Goal: Information Seeking & Learning: Find specific page/section

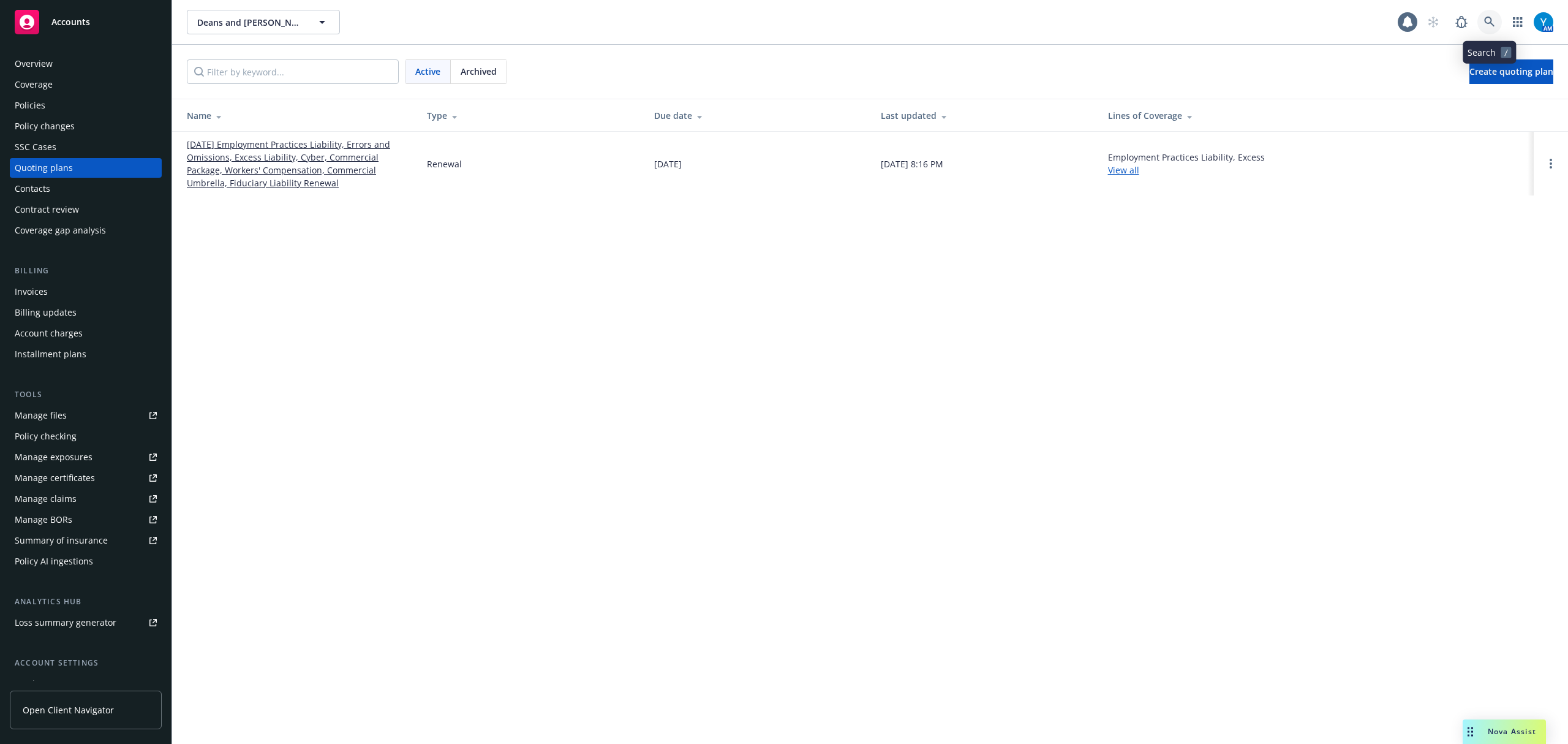
click at [1483, 20] on link at bounding box center [1490, 22] width 25 height 25
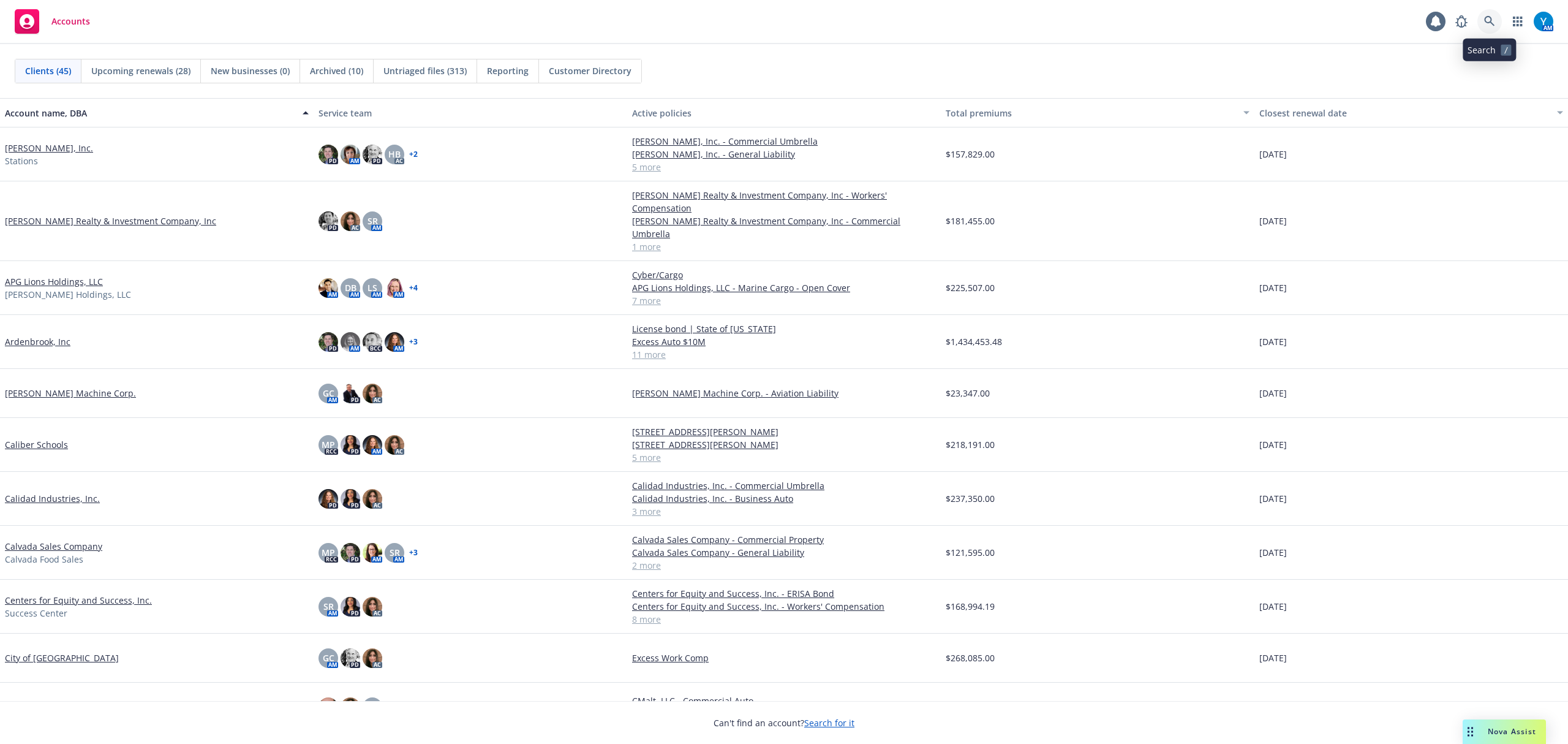
click at [1492, 24] on icon at bounding box center [1490, 22] width 11 height 11
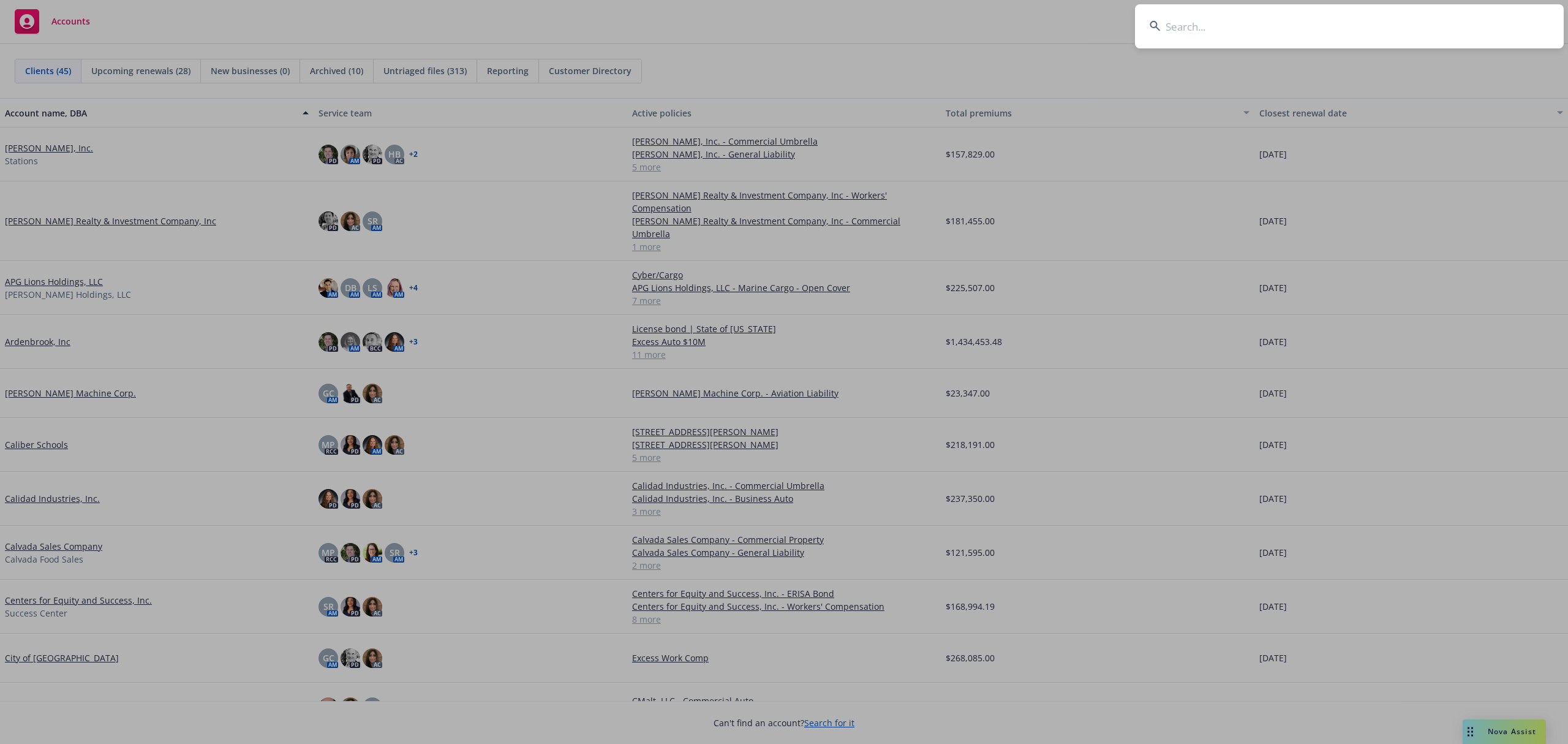
drag, startPoint x: 1191, startPoint y: 31, endPoint x: 1192, endPoint y: 36, distance: 5.1
click at [1191, 32] on input at bounding box center [1349, 26] width 429 height 44
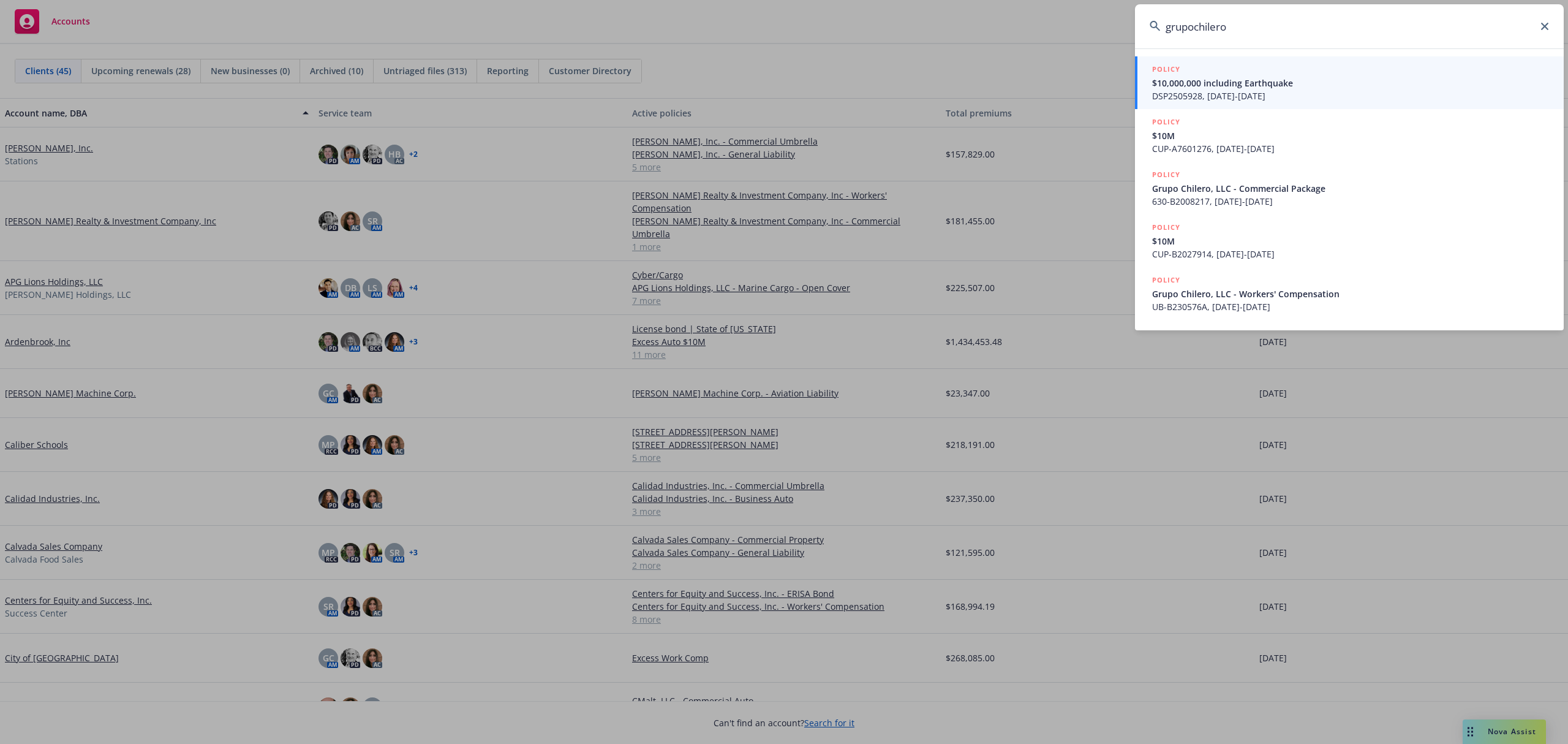
click at [1191, 28] on input "grupochilero" at bounding box center [1349, 26] width 429 height 44
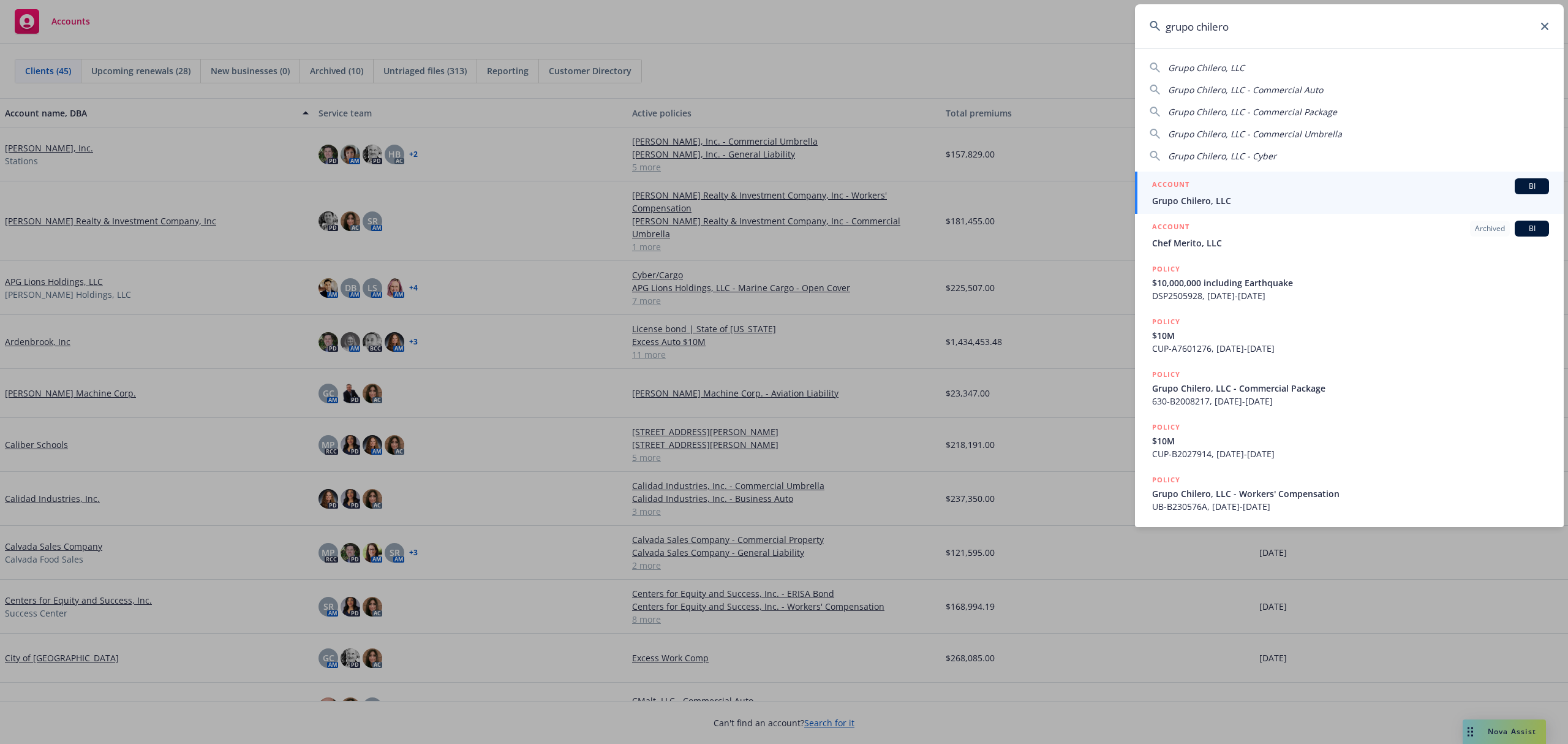
type input "grupo chilero"
click at [1216, 197] on span "Grupo Chilero, LLC" at bounding box center [1351, 200] width 397 height 13
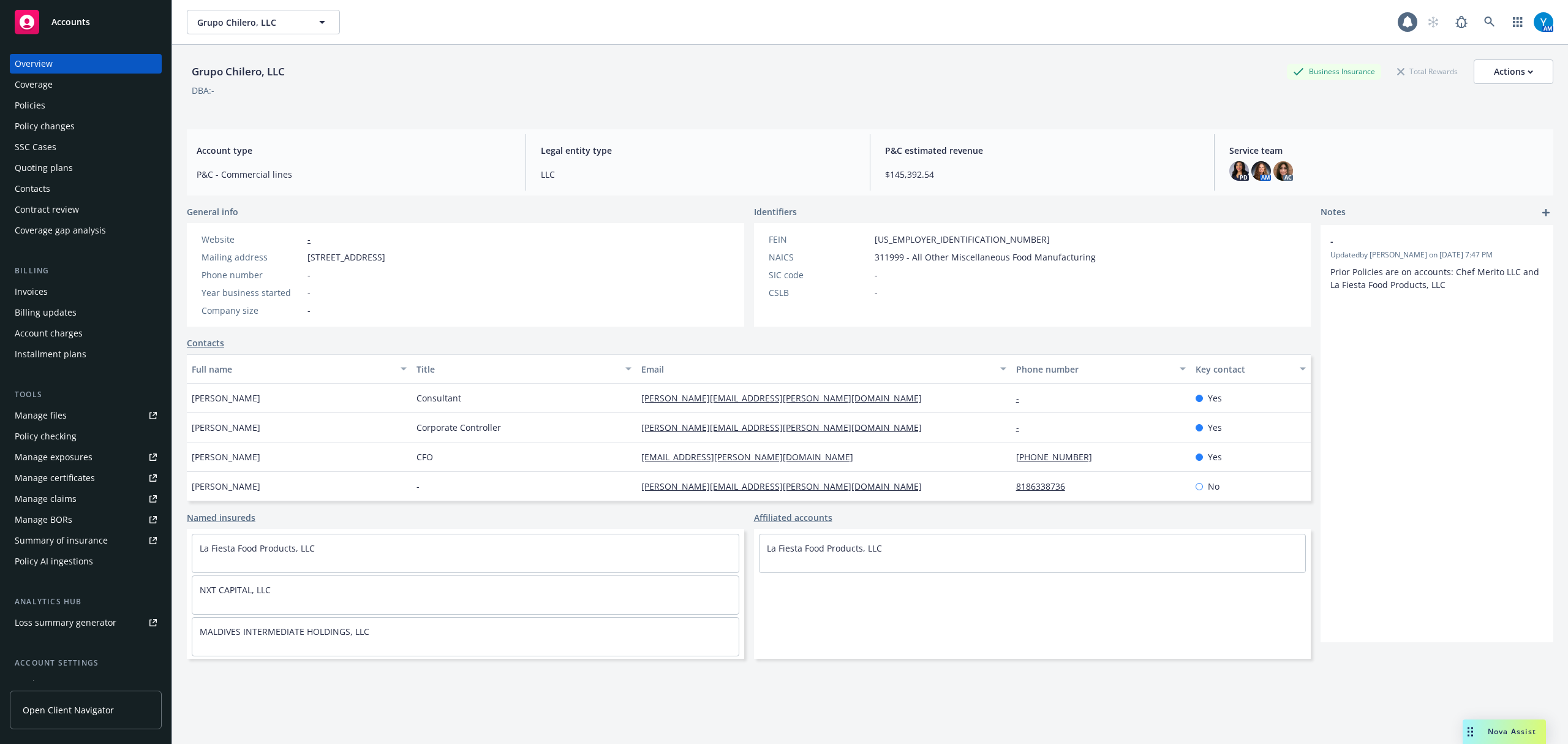
click at [35, 99] on div "Policies" at bounding box center [30, 106] width 31 height 20
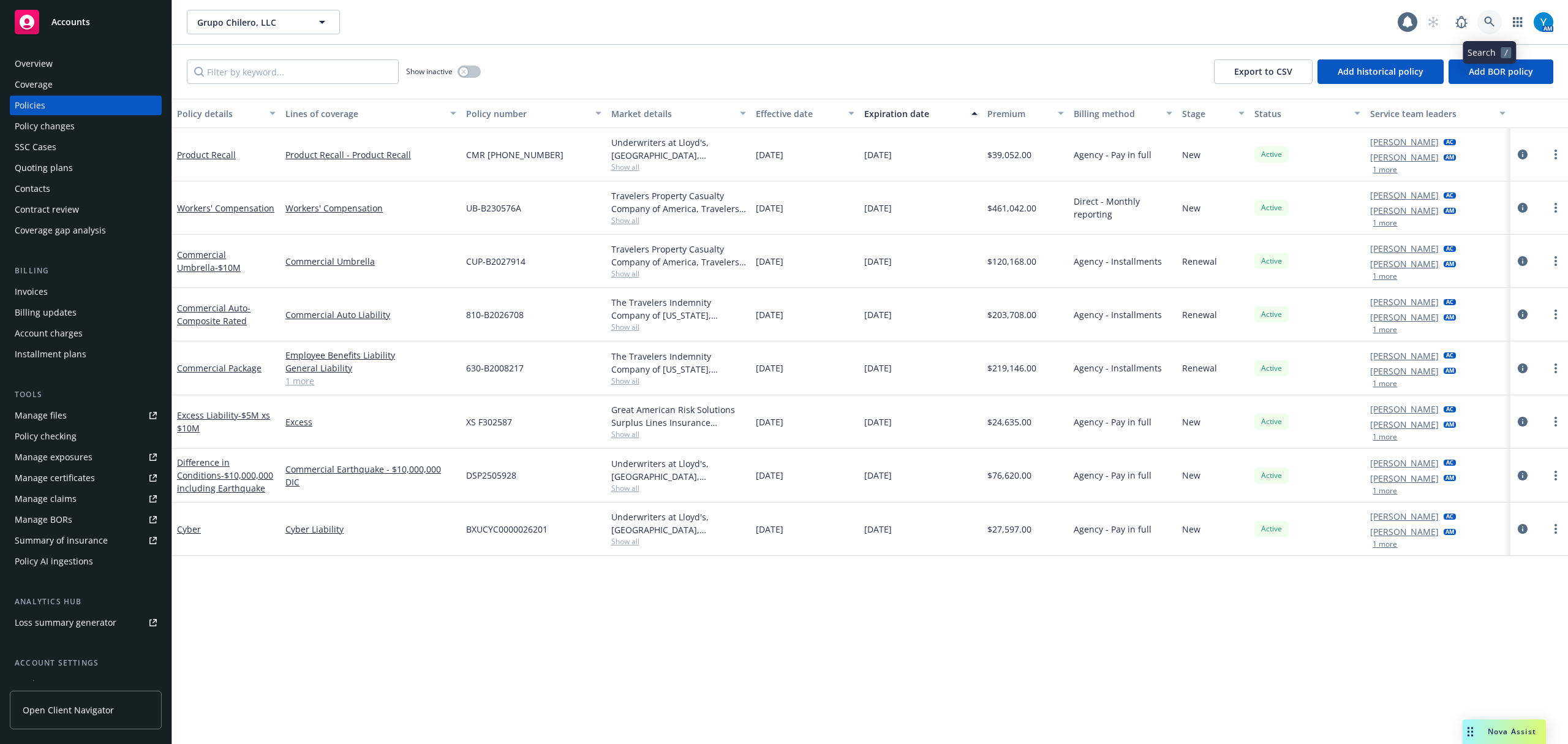
click at [1486, 25] on icon at bounding box center [1490, 22] width 11 height 11
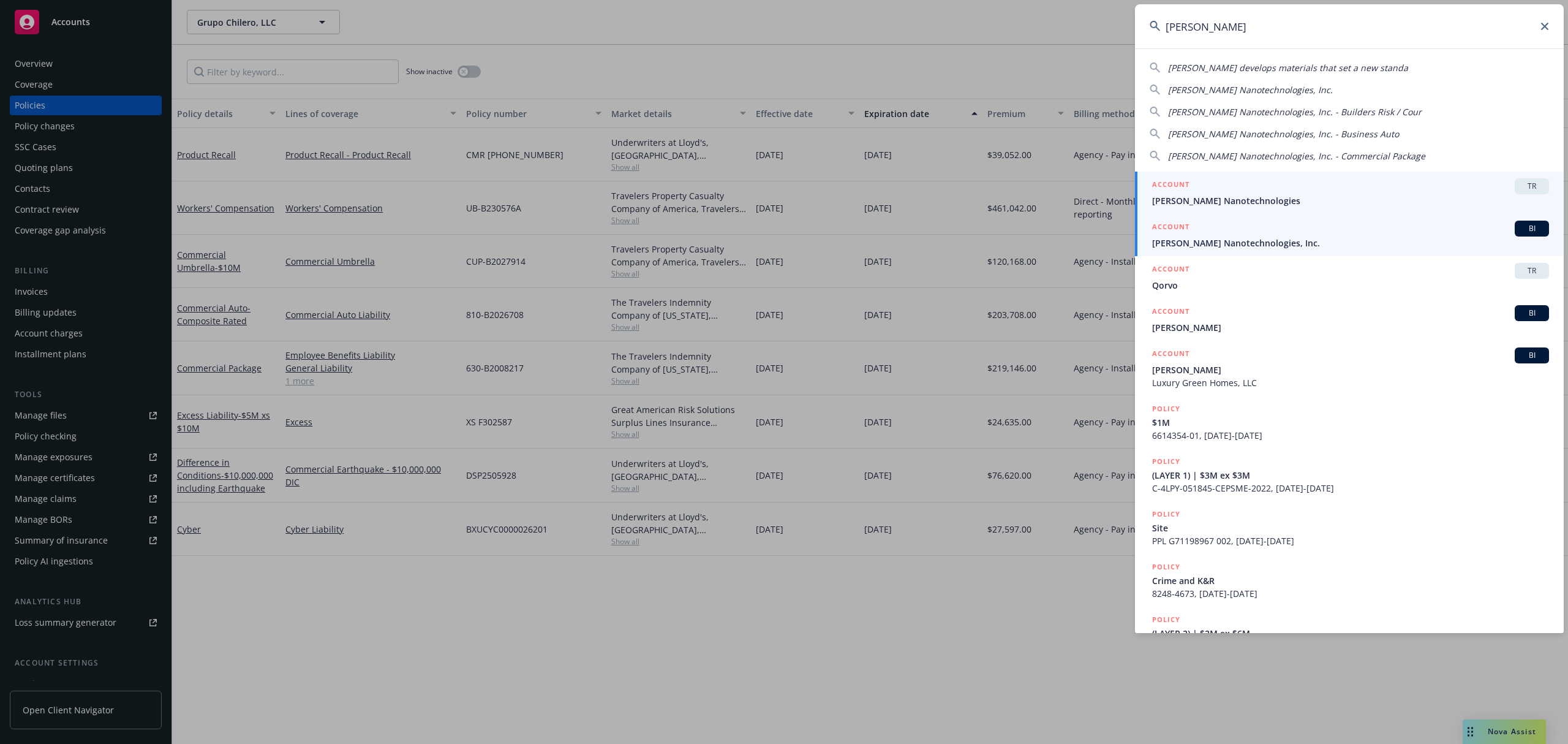
type input "[PERSON_NAME]"
click at [1257, 237] on span "[PERSON_NAME] Nanotechnologies, Inc." at bounding box center [1351, 243] width 397 height 13
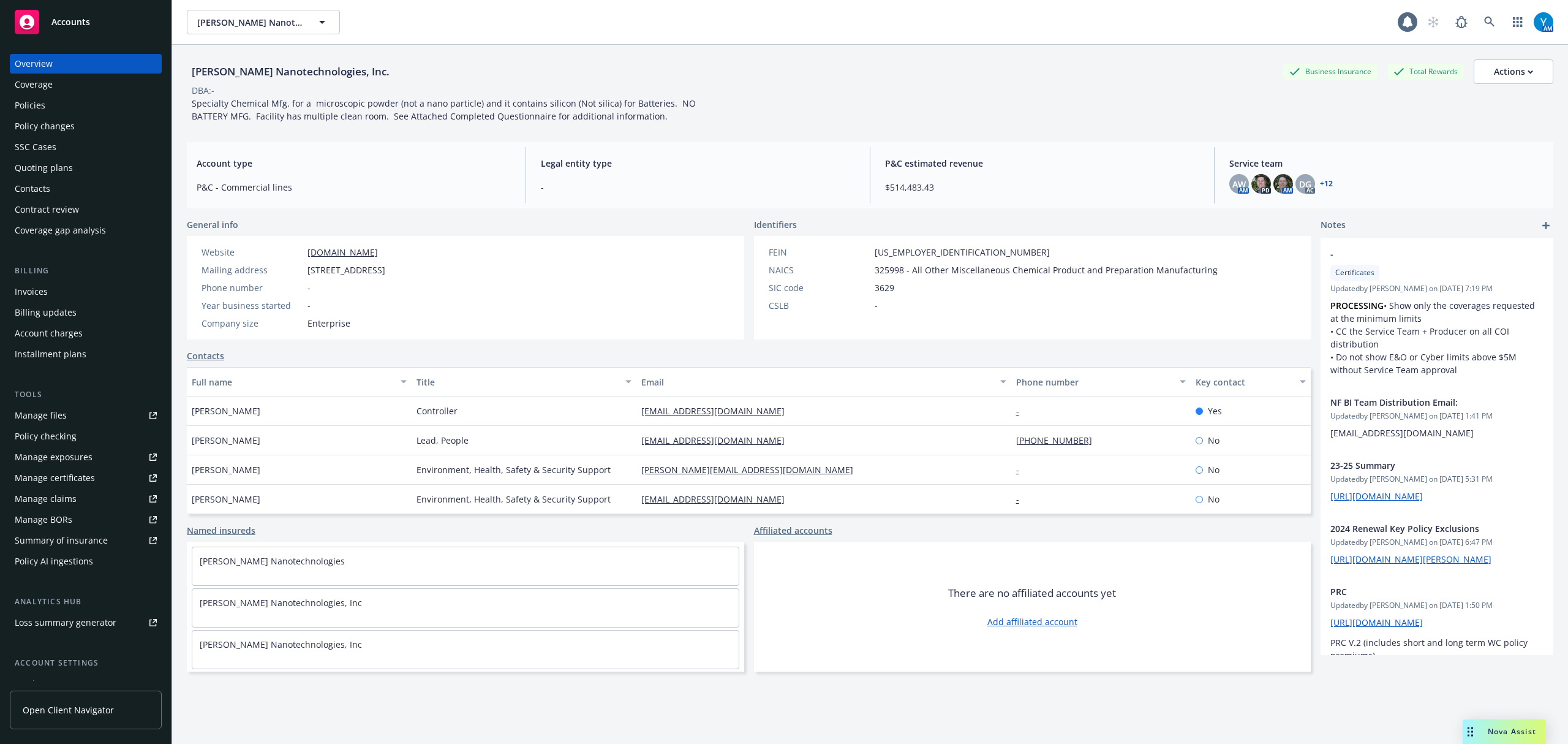
click at [88, 112] on div "Policies" at bounding box center [86, 106] width 142 height 20
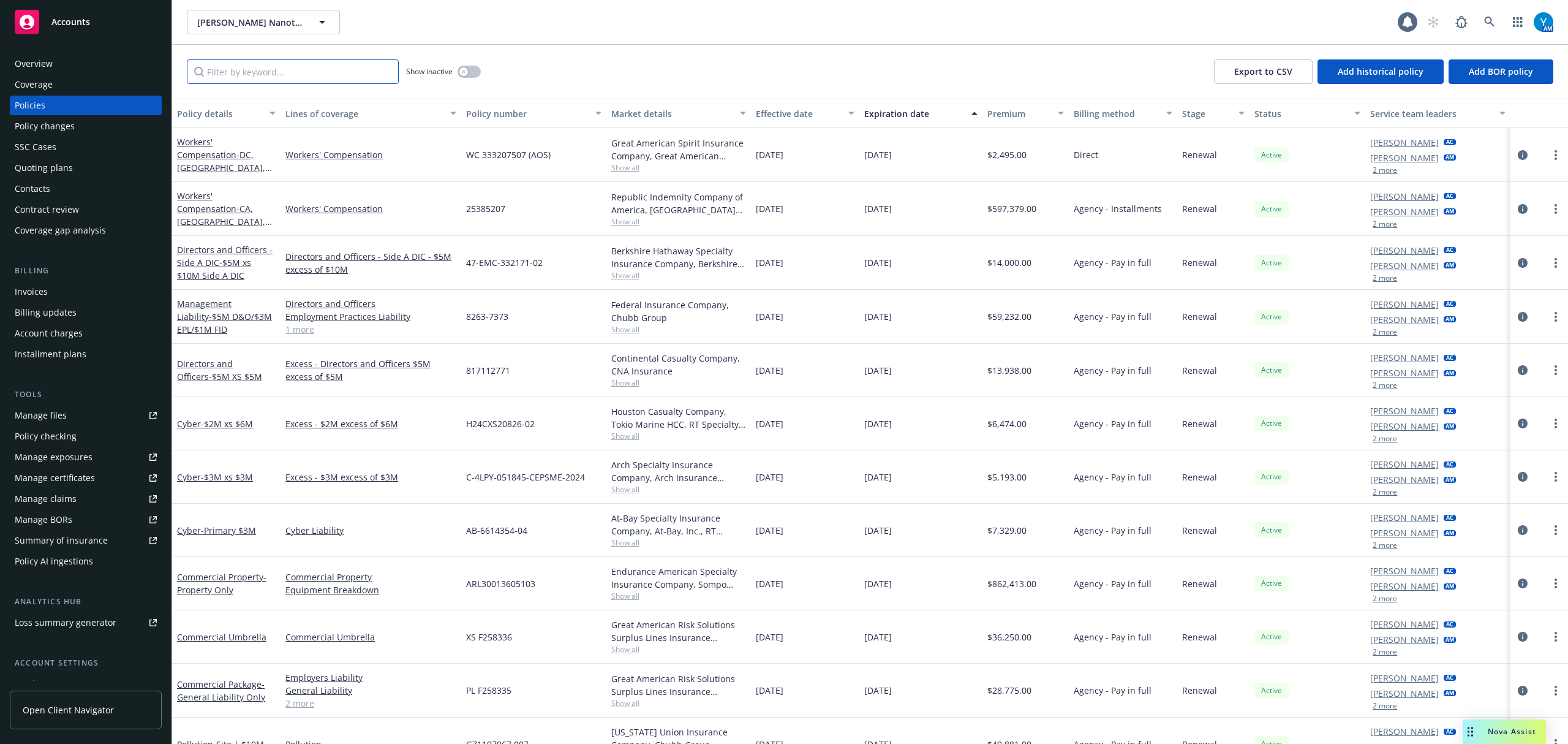
drag, startPoint x: 223, startPoint y: 72, endPoint x: 248, endPoint y: 71, distance: 25.0
click at [224, 71] on input "Filter by keyword..." at bounding box center [292, 71] width 212 height 25
click at [248, 59] on div "Show inactive Export to CSV Add historical policy Add BOR policy" at bounding box center [870, 71] width 1396 height 54
click at [253, 71] on input "Filter by keyword..." at bounding box center [292, 71] width 212 height 25
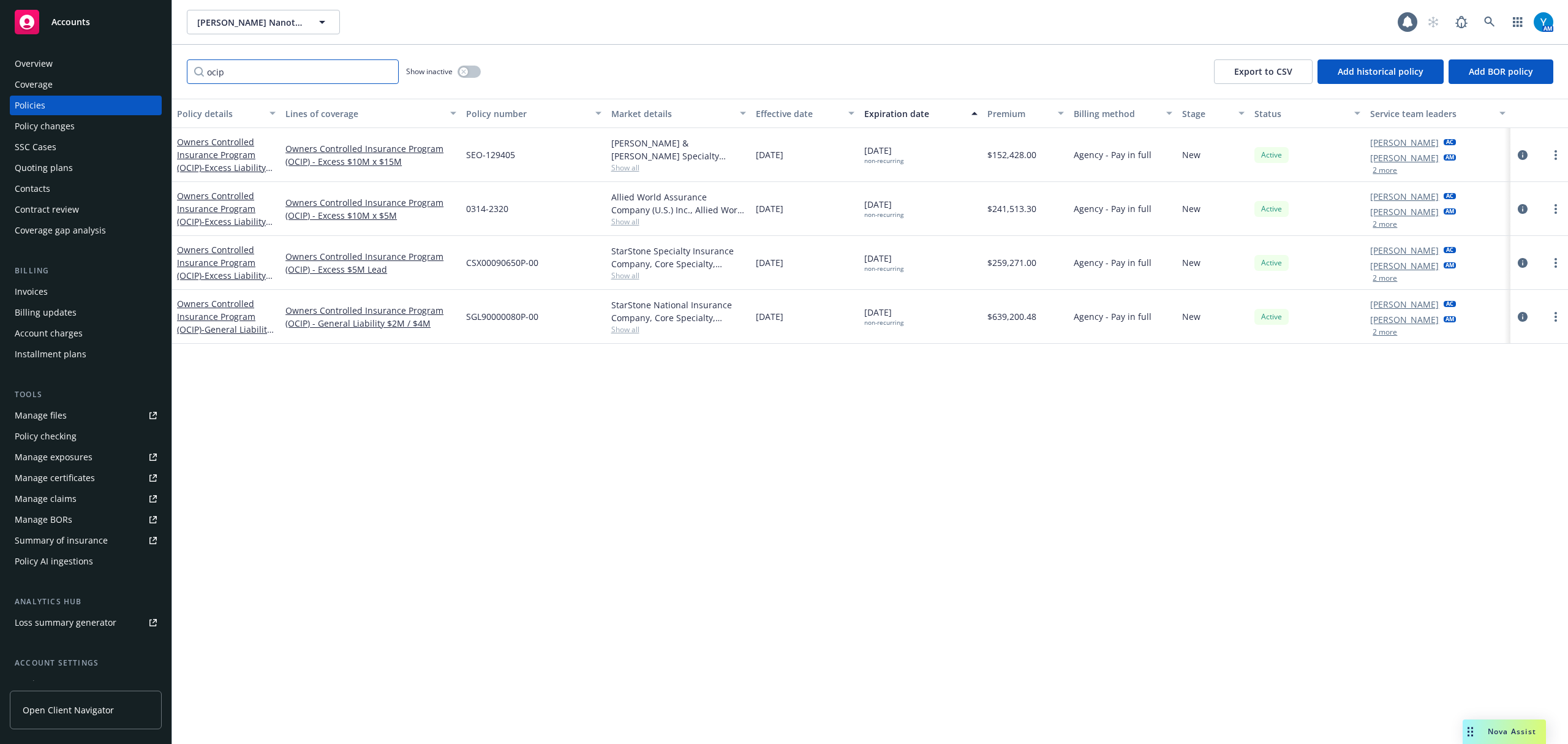
type input "ocip"
click at [1388, 170] on button "2 more" at bounding box center [1385, 170] width 25 height 7
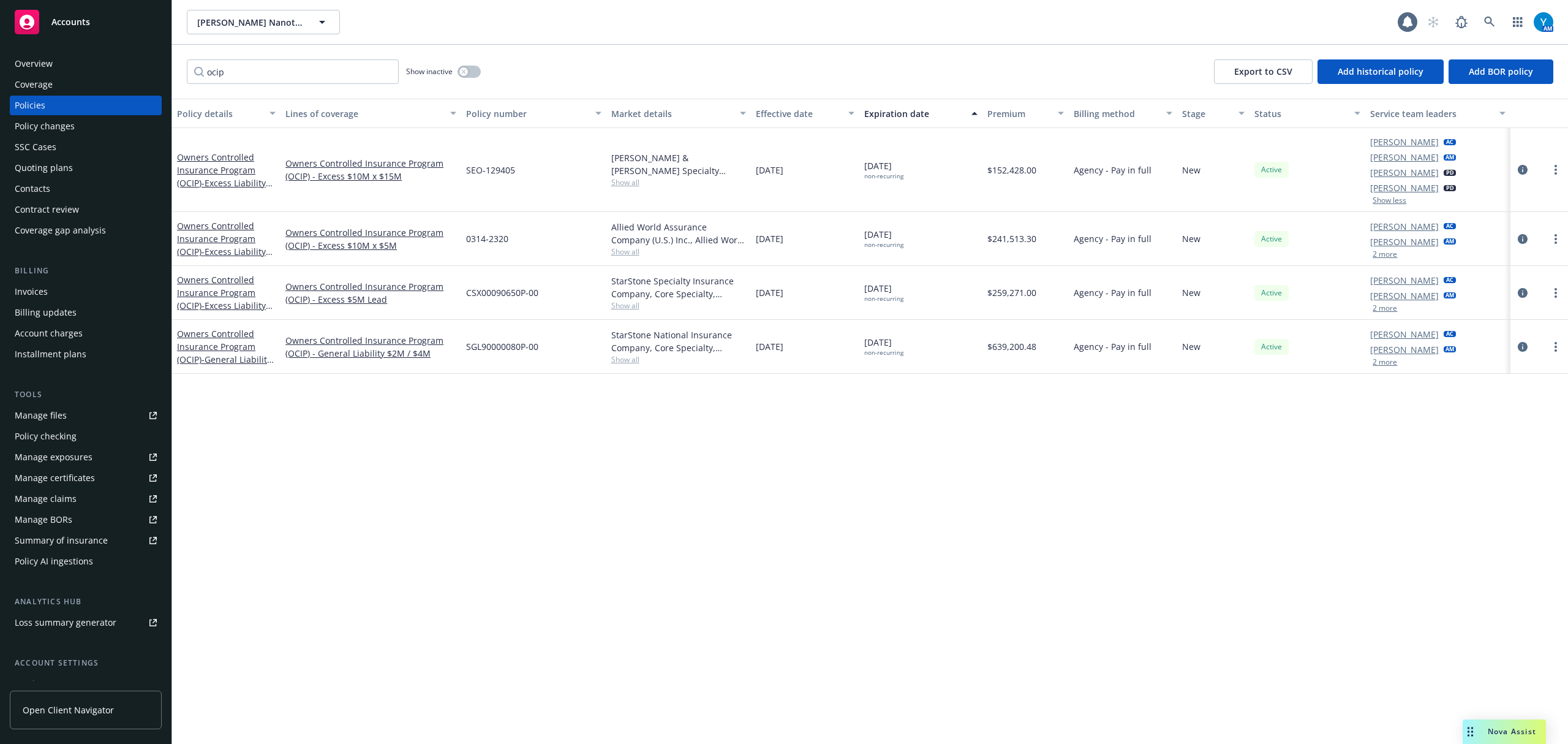
click at [1385, 251] on button "2 more" at bounding box center [1385, 254] width 25 height 7
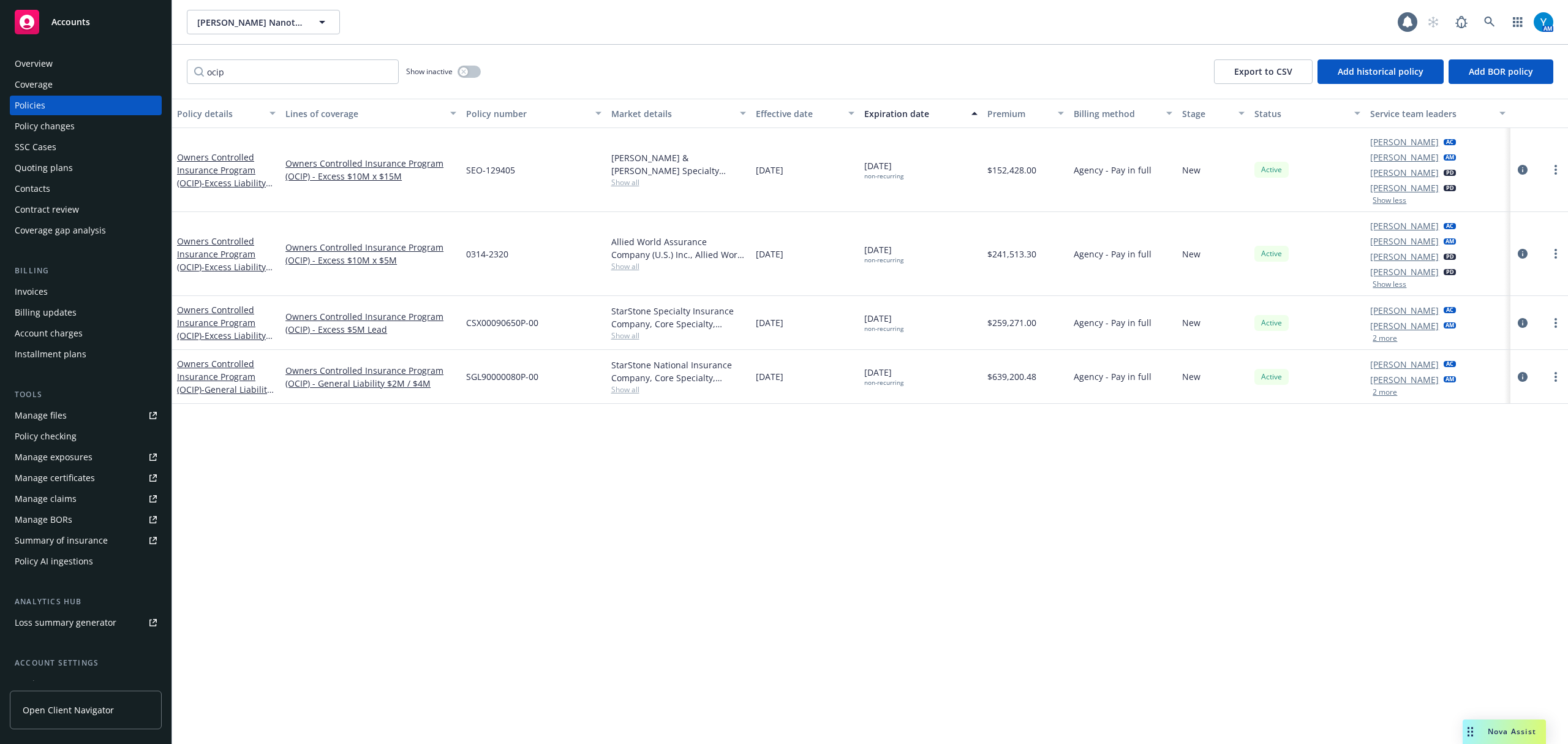
click at [1395, 340] on button "2 more" at bounding box center [1385, 339] width 25 height 7
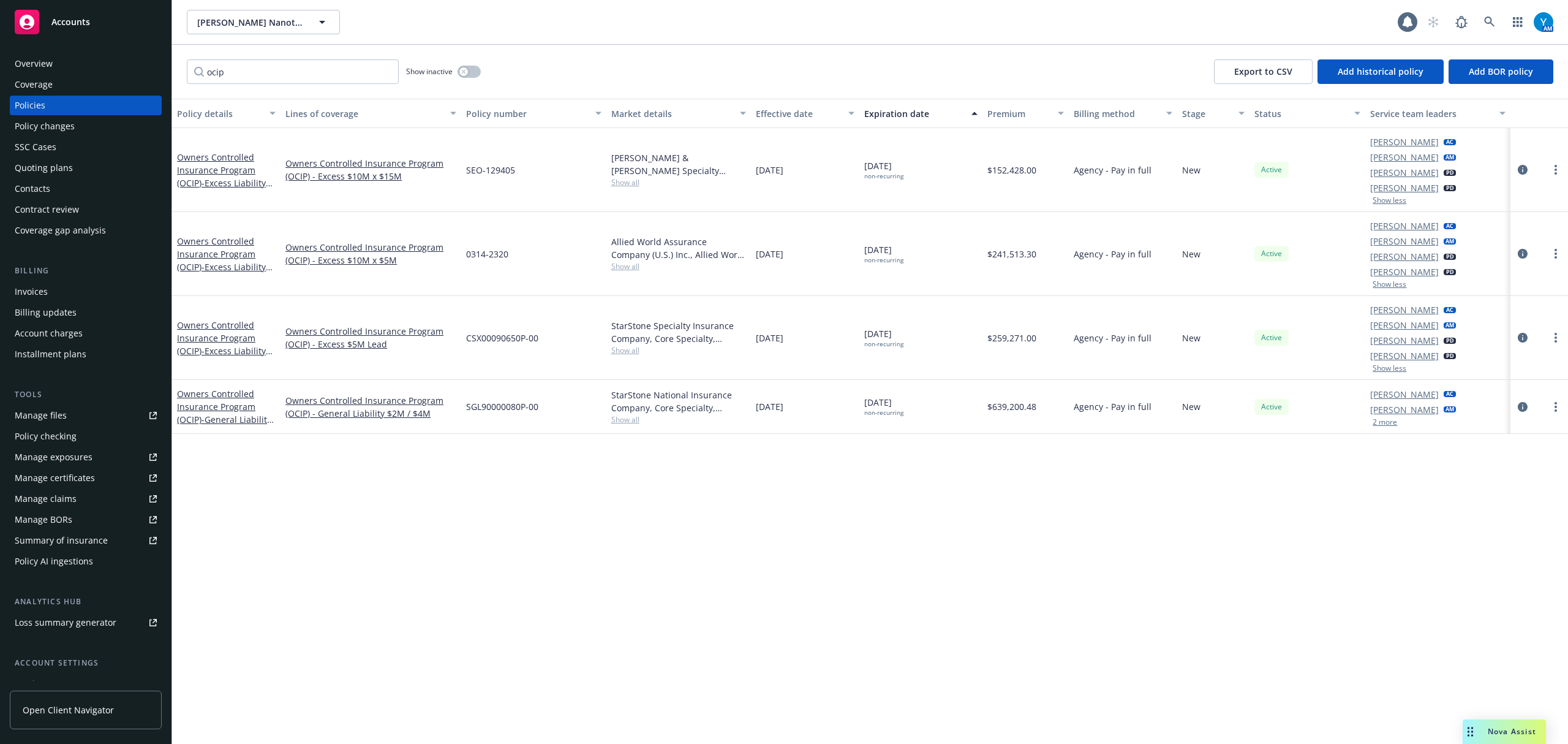
click at [1383, 423] on button "2 more" at bounding box center [1385, 423] width 25 height 7
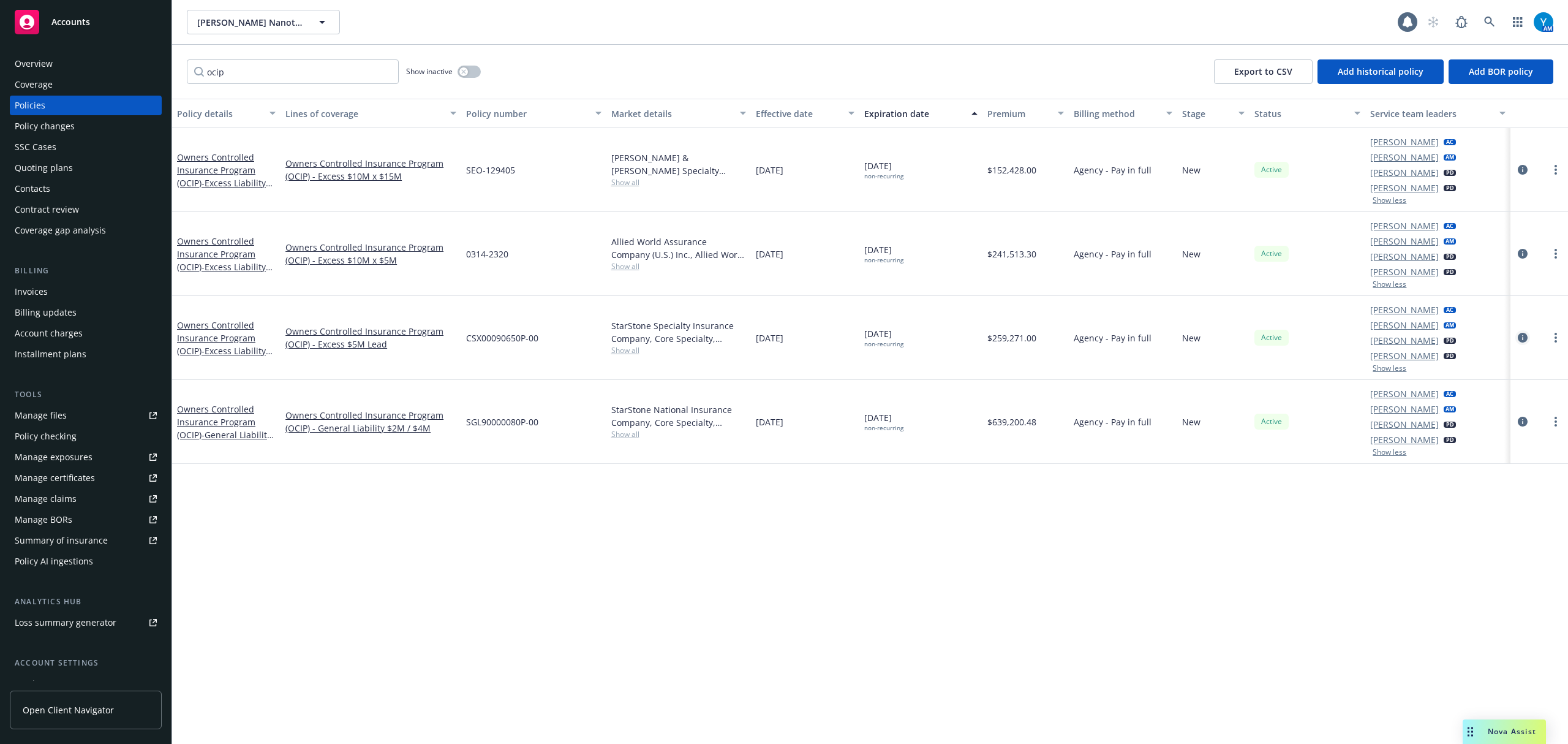
click at [1522, 340] on icon "circleInformation" at bounding box center [1522, 338] width 10 height 10
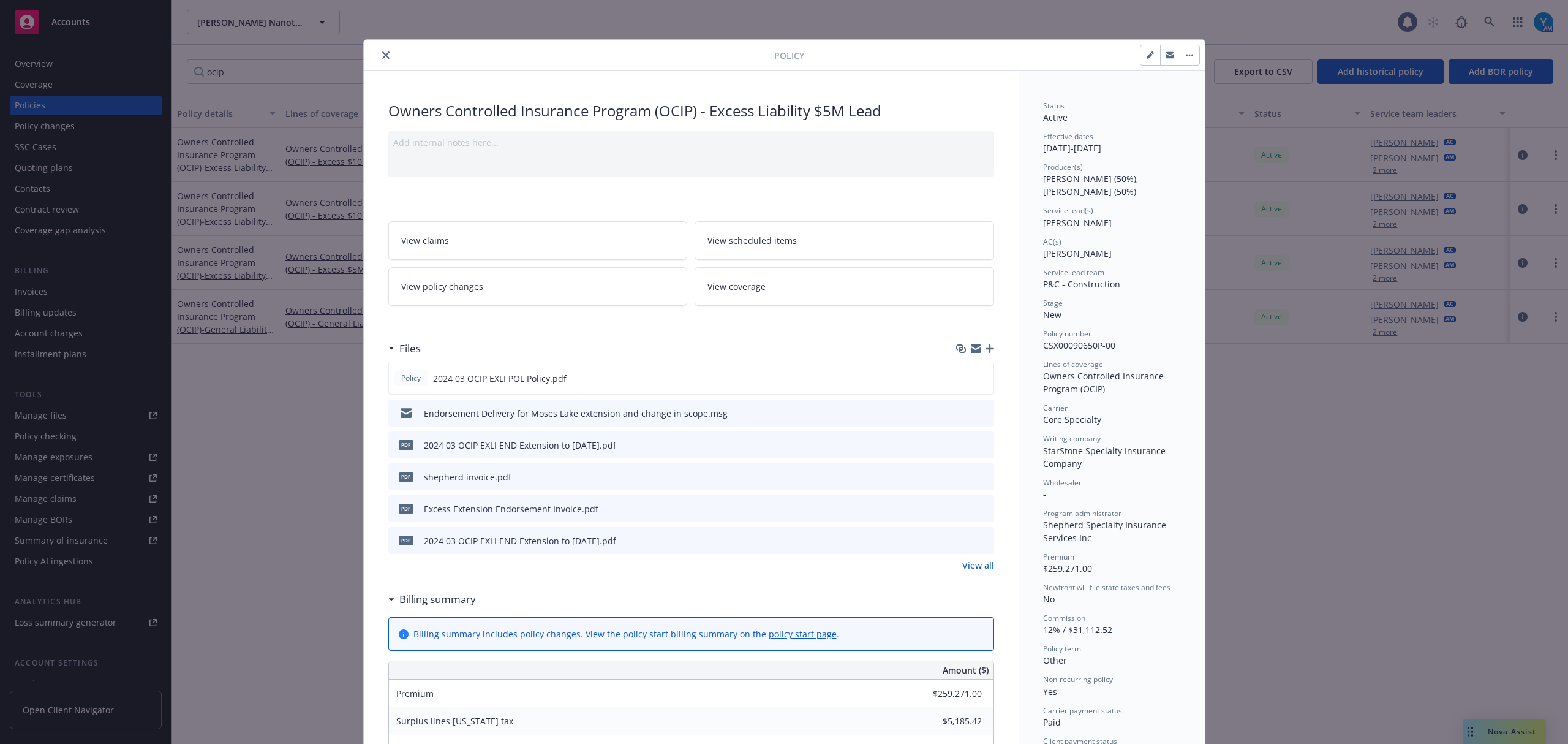
click at [977, 413] on icon "preview file" at bounding box center [983, 412] width 11 height 8
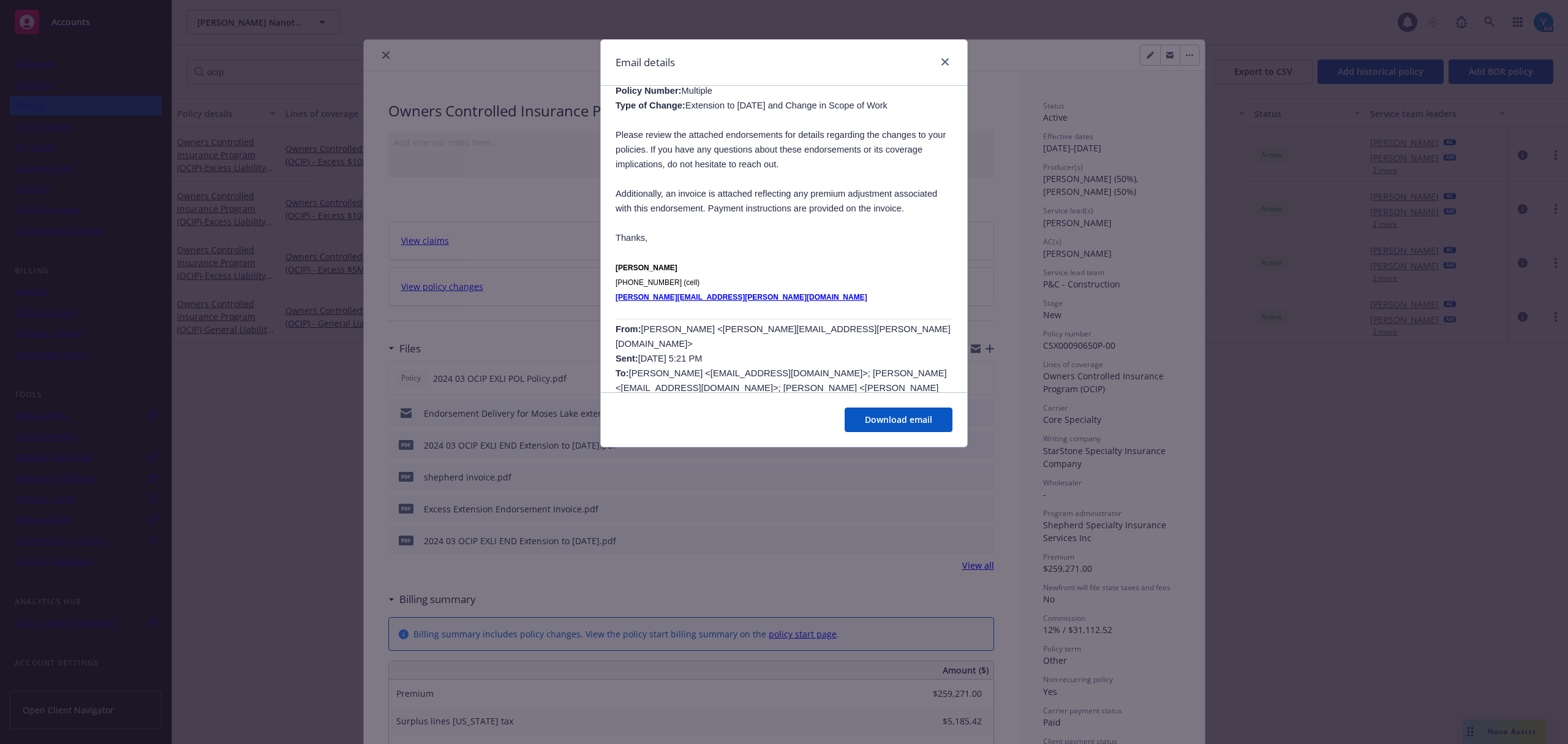
scroll to position [327, 0]
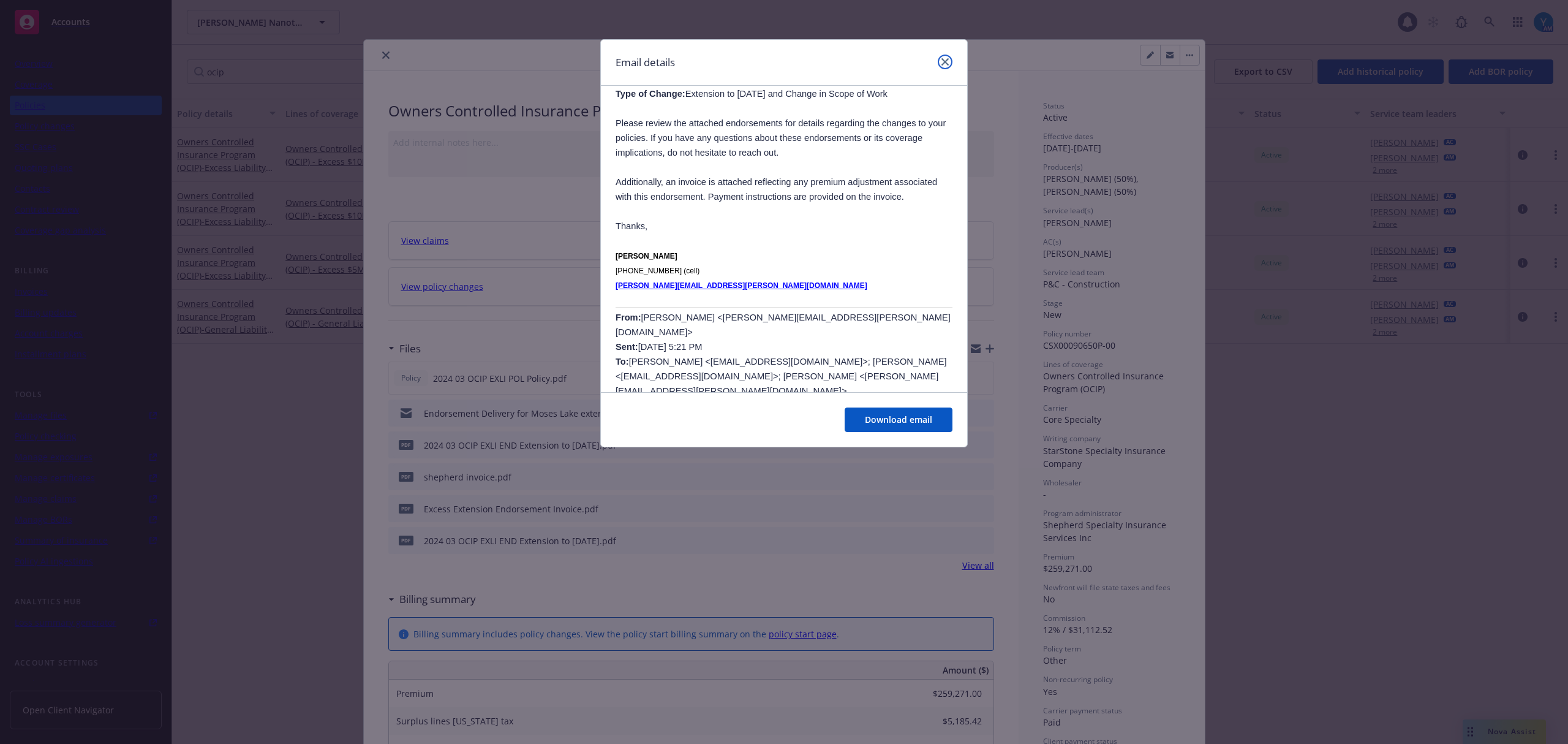
click at [945, 63] on icon "close" at bounding box center [946, 62] width 7 height 7
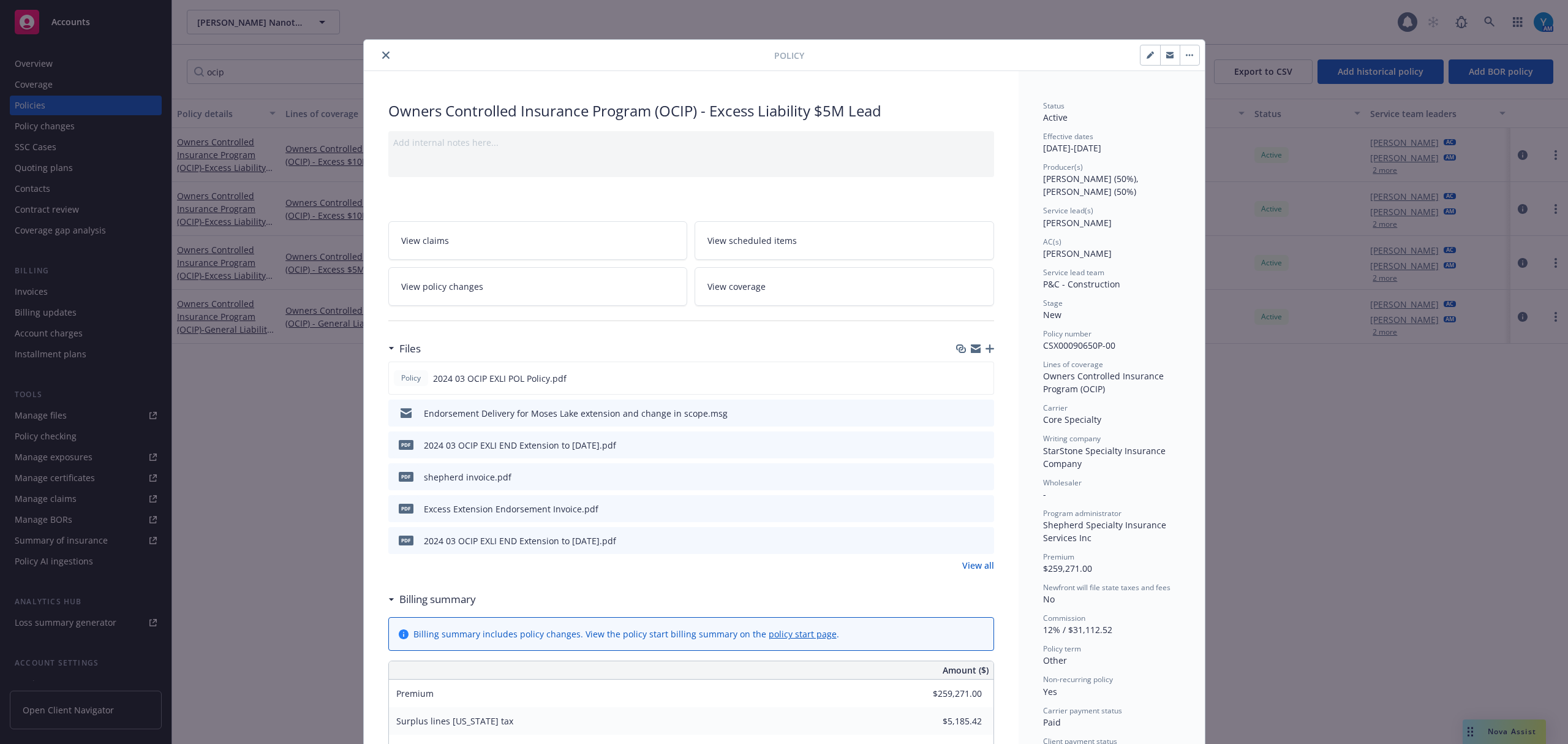
click at [979, 510] on icon "preview file" at bounding box center [983, 507] width 11 height 8
click at [382, 54] on icon "close" at bounding box center [386, 56] width 7 height 7
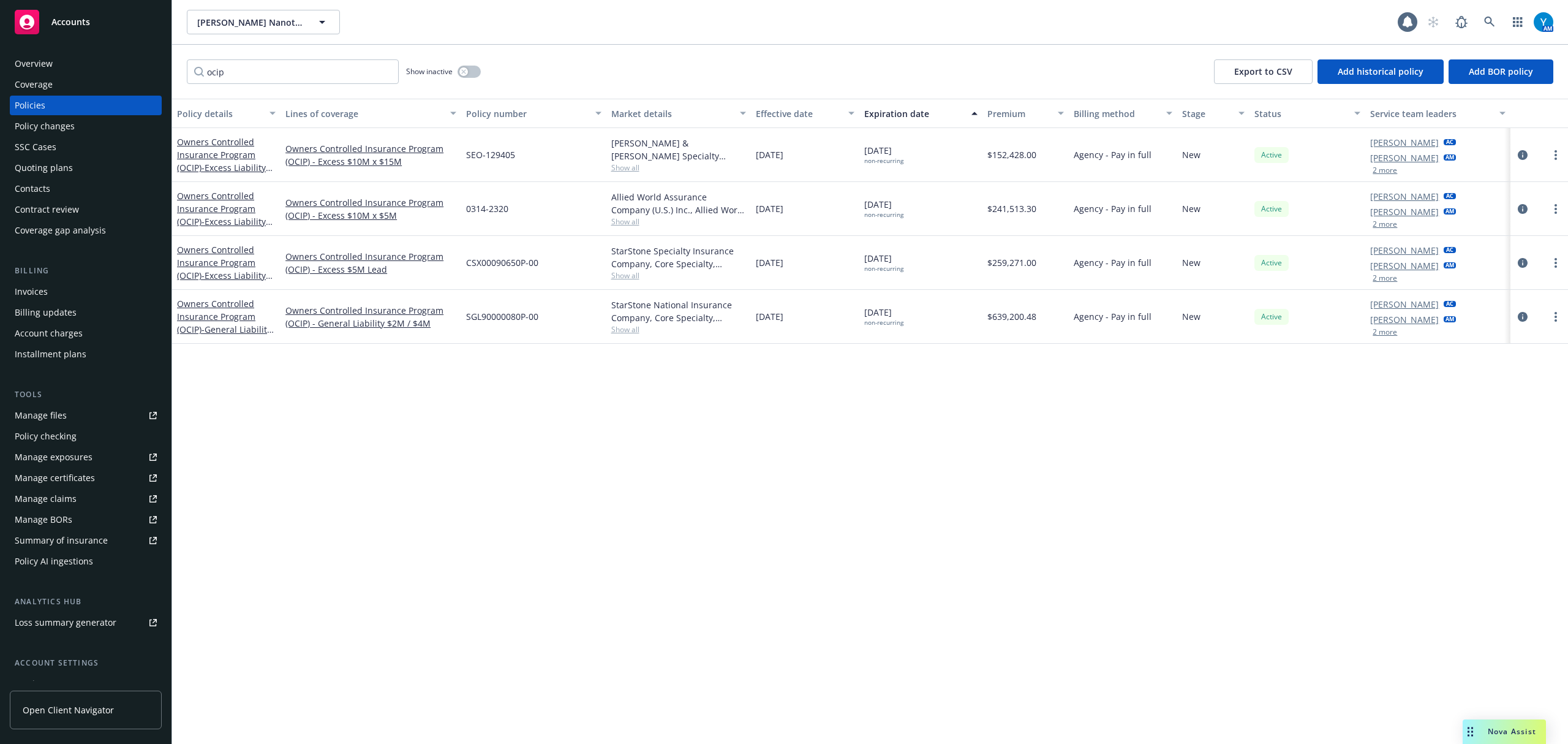
click at [1408, 266] on link "[PERSON_NAME]" at bounding box center [1404, 266] width 68 height 13
click at [1400, 196] on link "[PERSON_NAME]" at bounding box center [1404, 197] width 68 height 13
click at [1426, 226] on icon "close" at bounding box center [1425, 228] width 7 height 7
drag, startPoint x: 248, startPoint y: 82, endPoint x: 160, endPoint y: 86, distance: 88.1
click at [160, 86] on div "Accounts Overview Coverage Policies Policy changes SSC Cases Quoting plans Cont…" at bounding box center [784, 372] width 1568 height 744
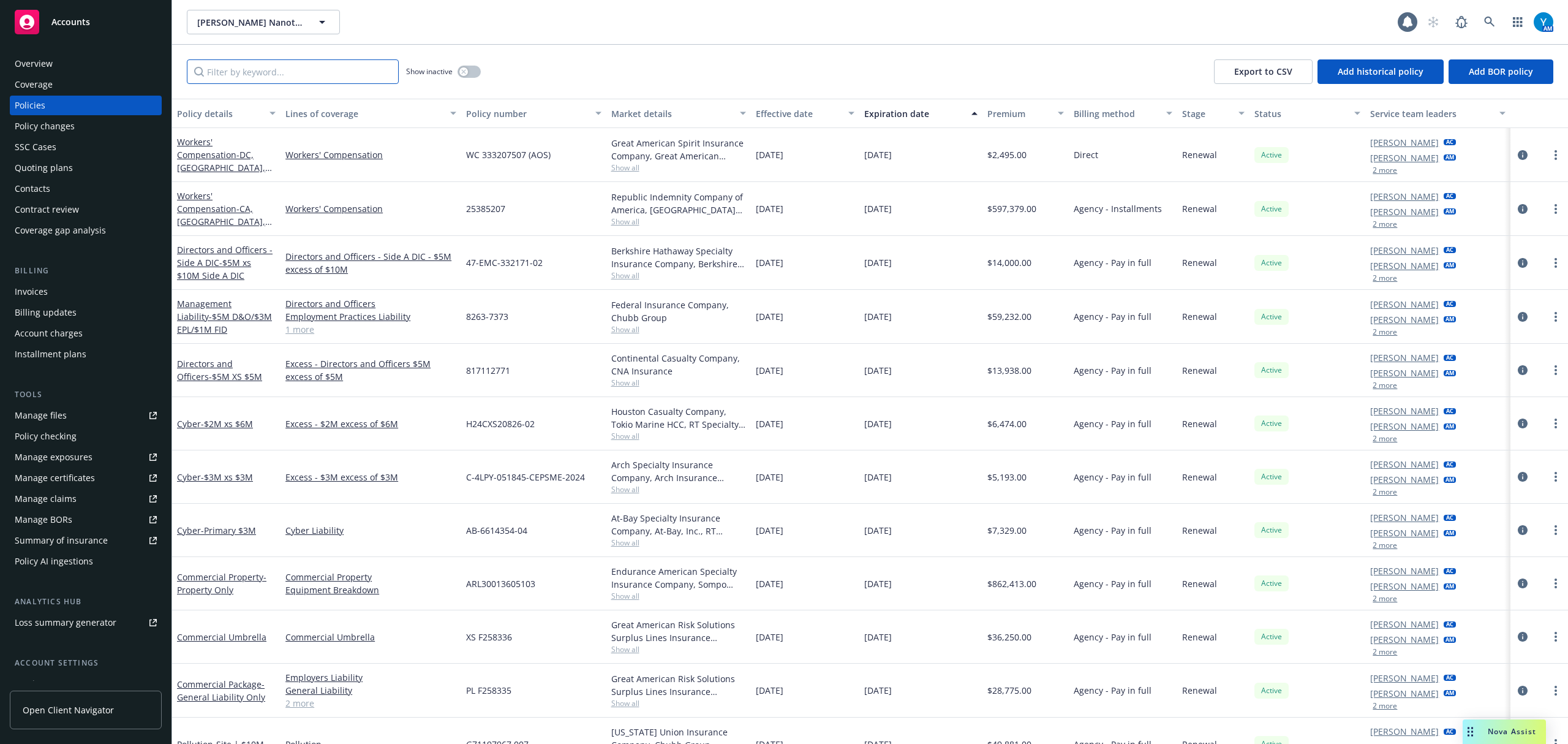
click at [252, 82] on input "Filter by keyword..." at bounding box center [292, 71] width 212 height 25
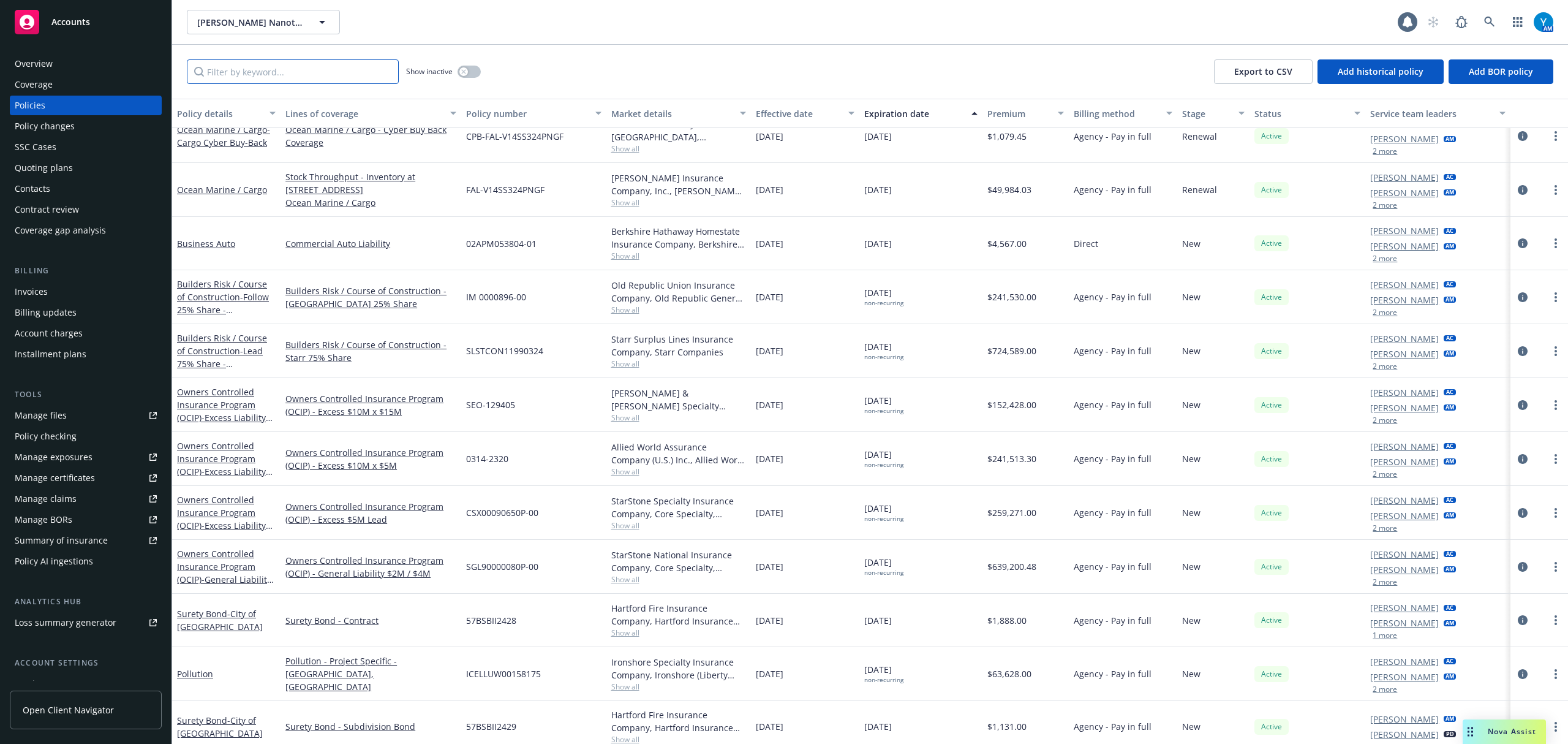
scroll to position [719, 0]
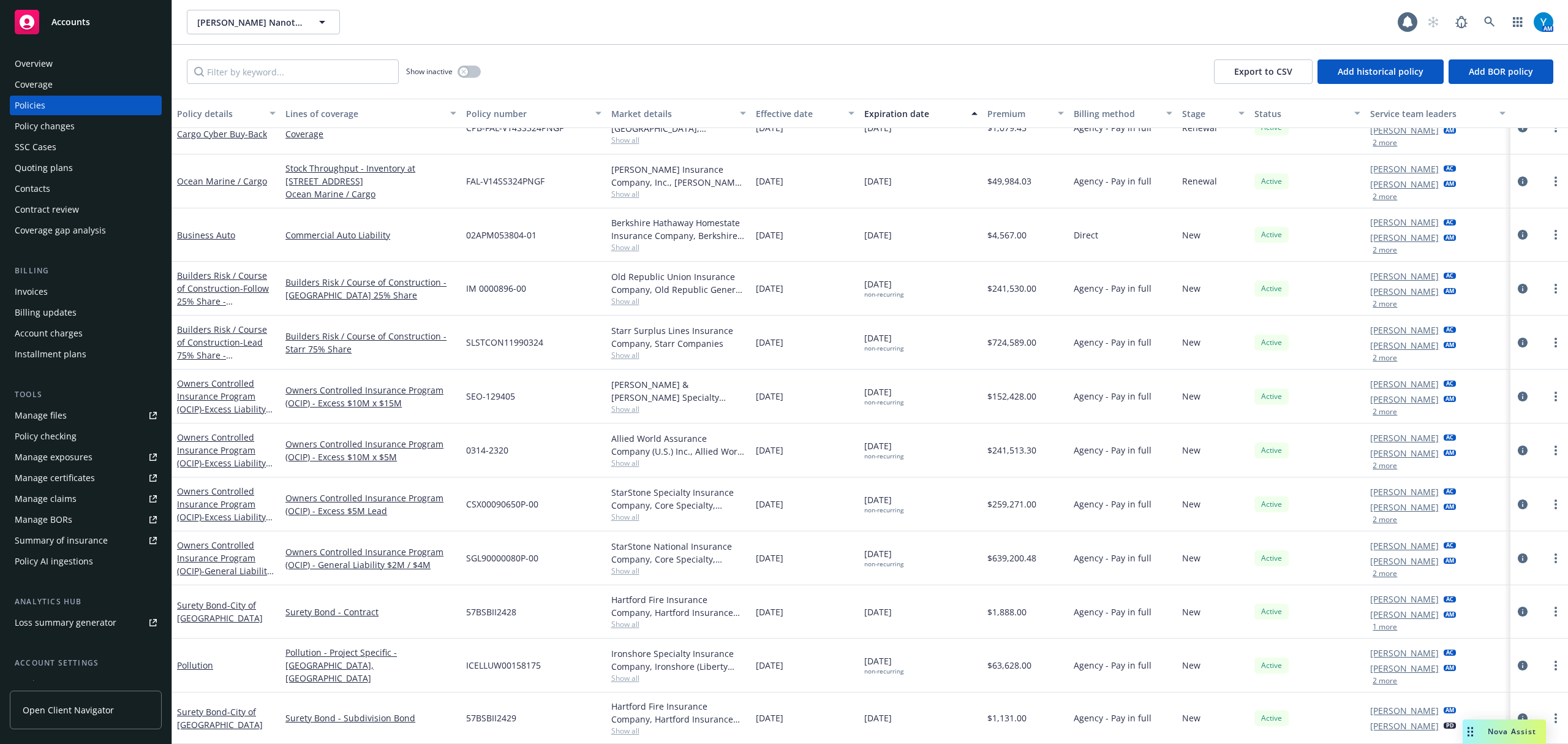
drag, startPoint x: 55, startPoint y: 65, endPoint x: 159, endPoint y: 87, distance: 106.3
click at [55, 65] on div "Overview" at bounding box center [86, 64] width 142 height 20
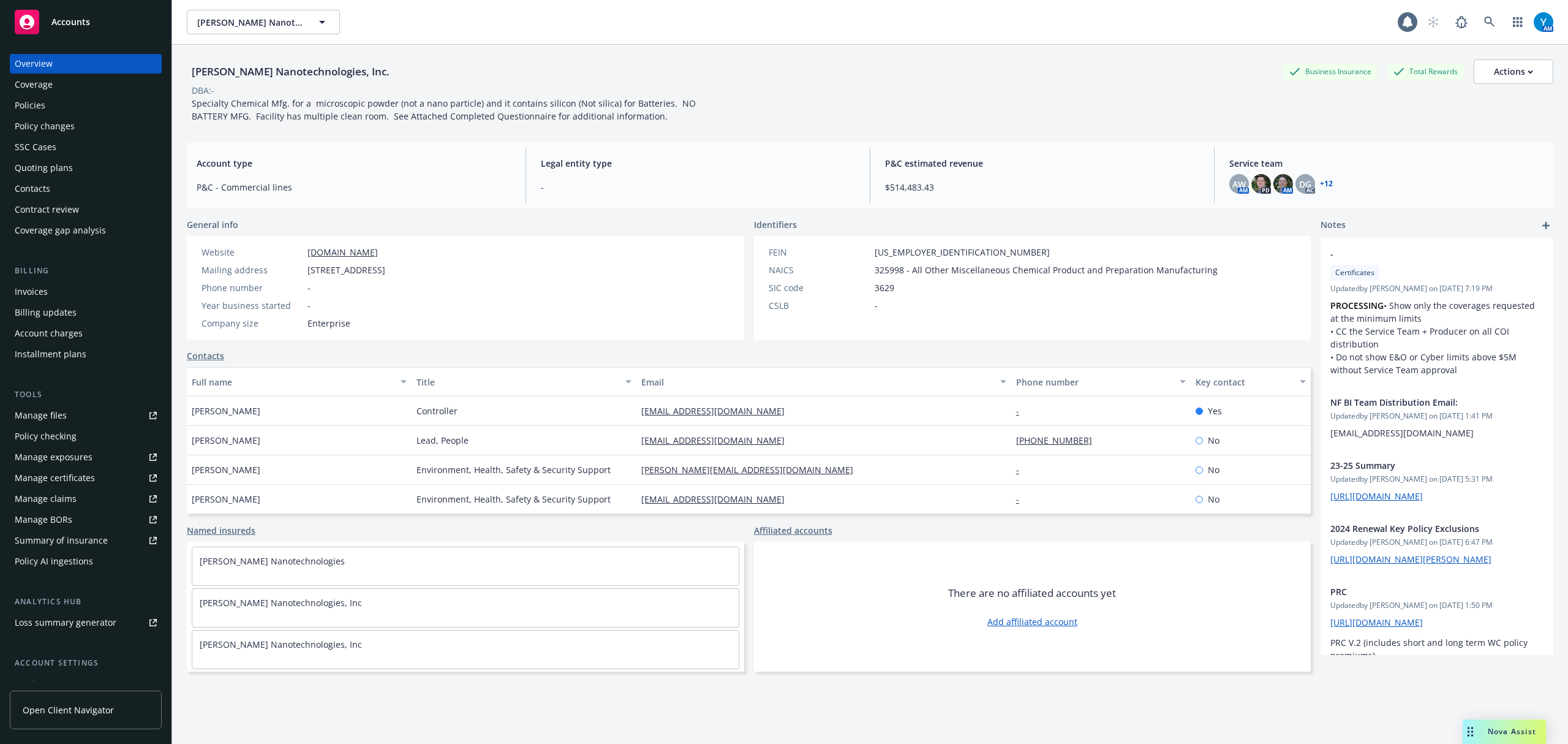
click at [1320, 181] on link "+ 12" at bounding box center [1327, 184] width 13 height 7
